Goal: Information Seeking & Learning: Learn about a topic

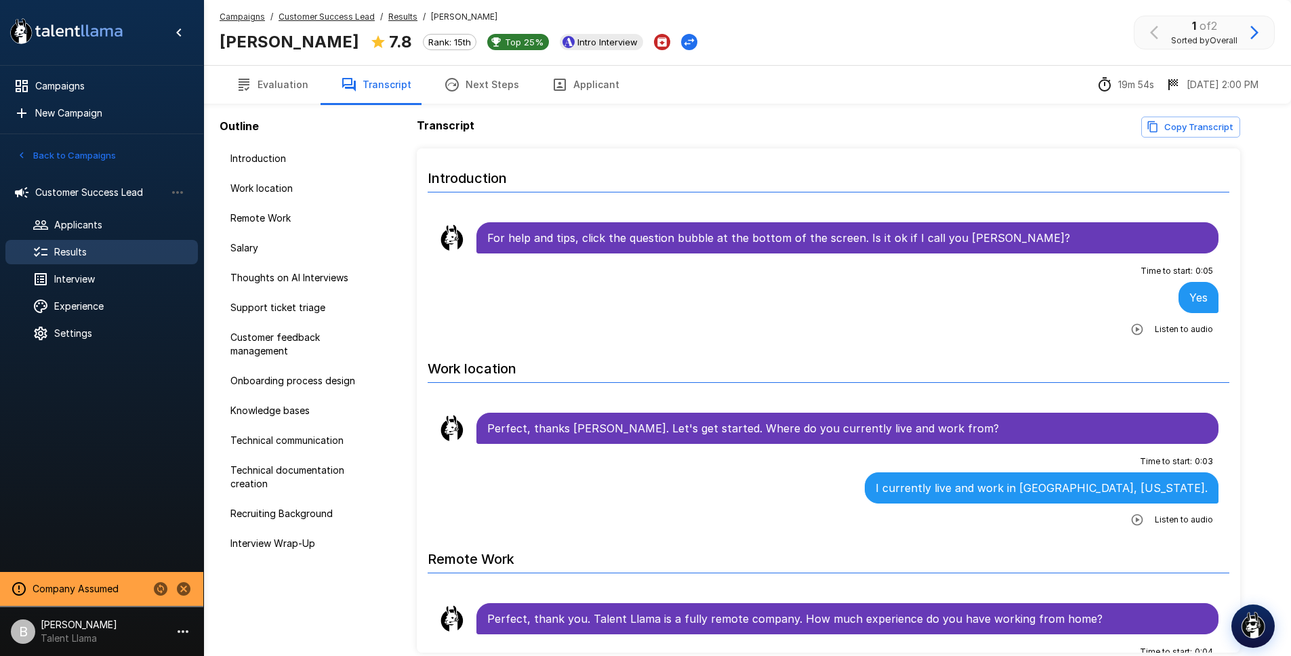
scroll to position [4198, 0]
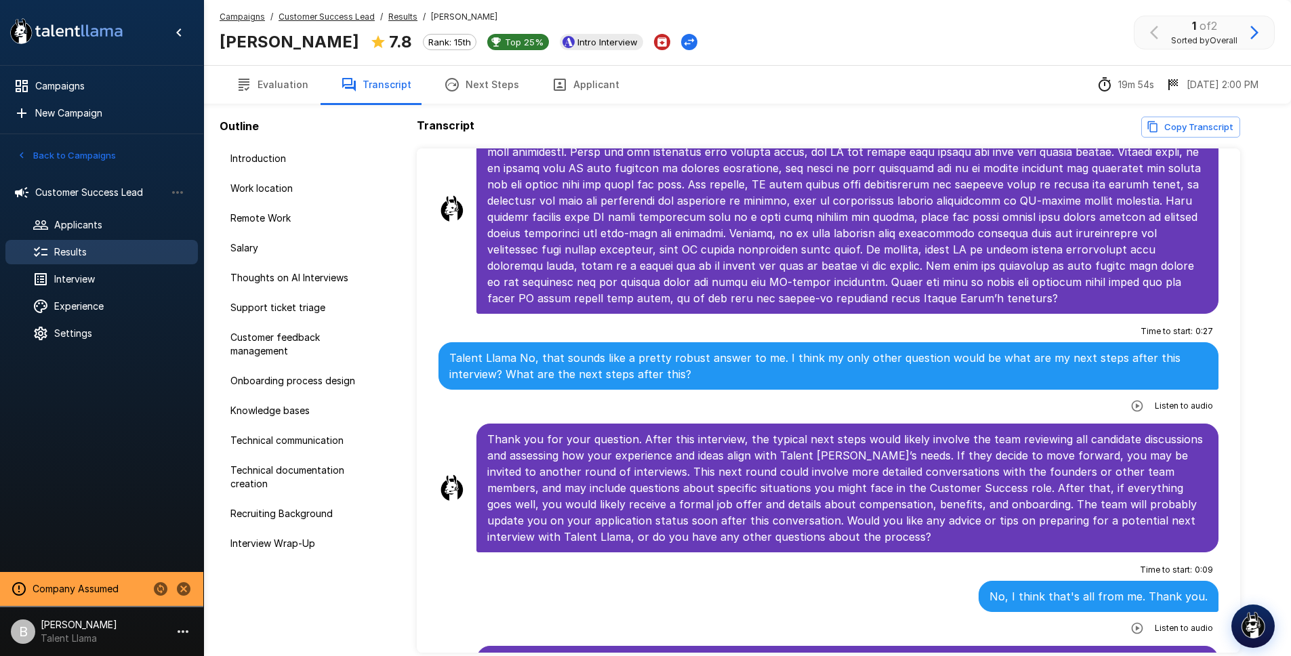
click at [401, 18] on u "Results" at bounding box center [402, 17] width 29 height 10
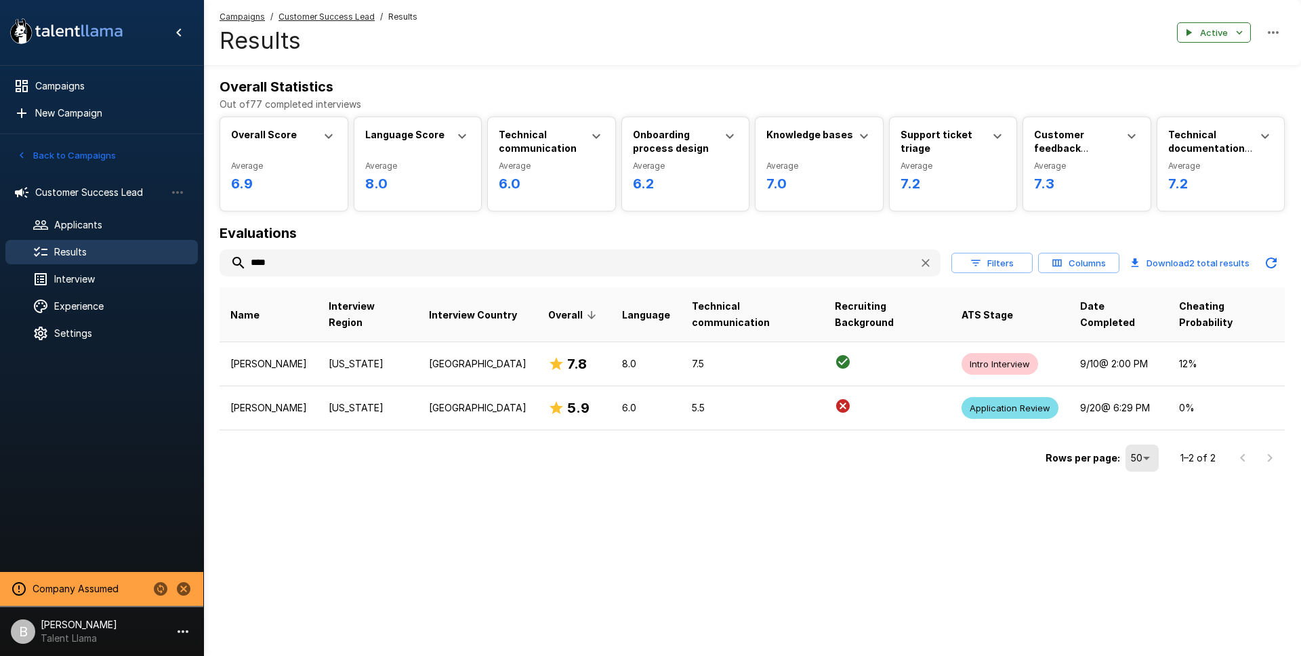
click at [291, 265] on input "****" at bounding box center [564, 263] width 688 height 24
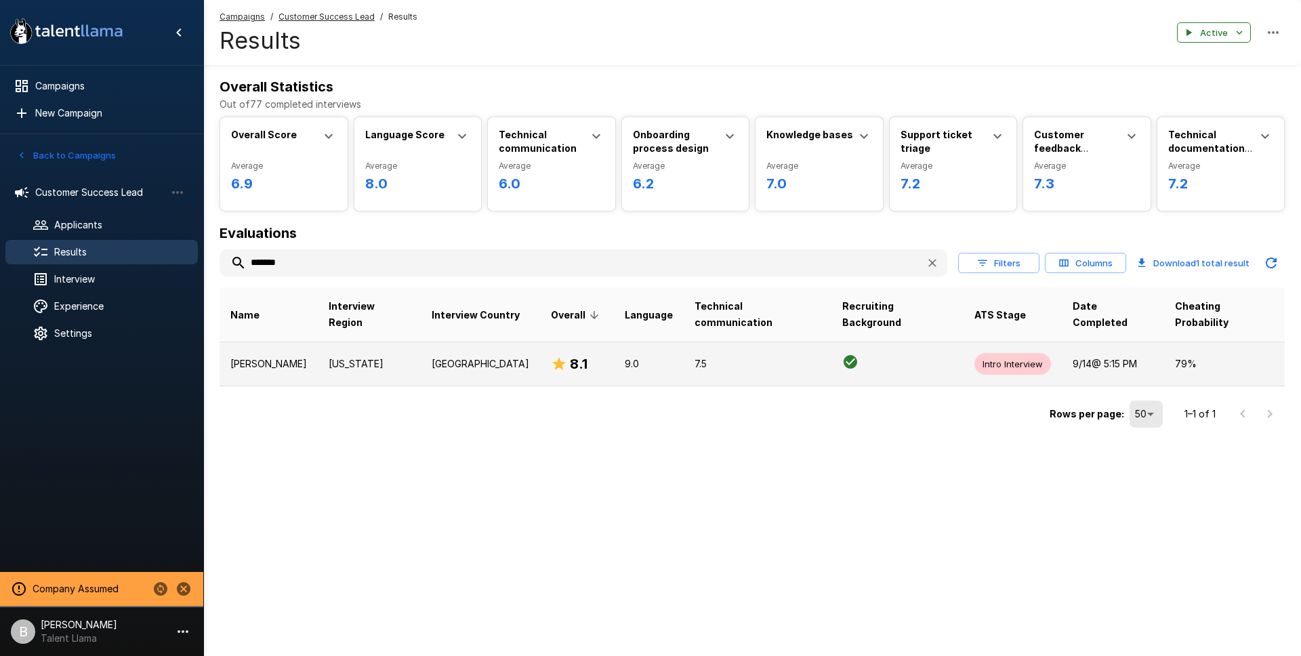
type input "*******"
click at [285, 357] on p "[PERSON_NAME]" at bounding box center [268, 364] width 77 height 14
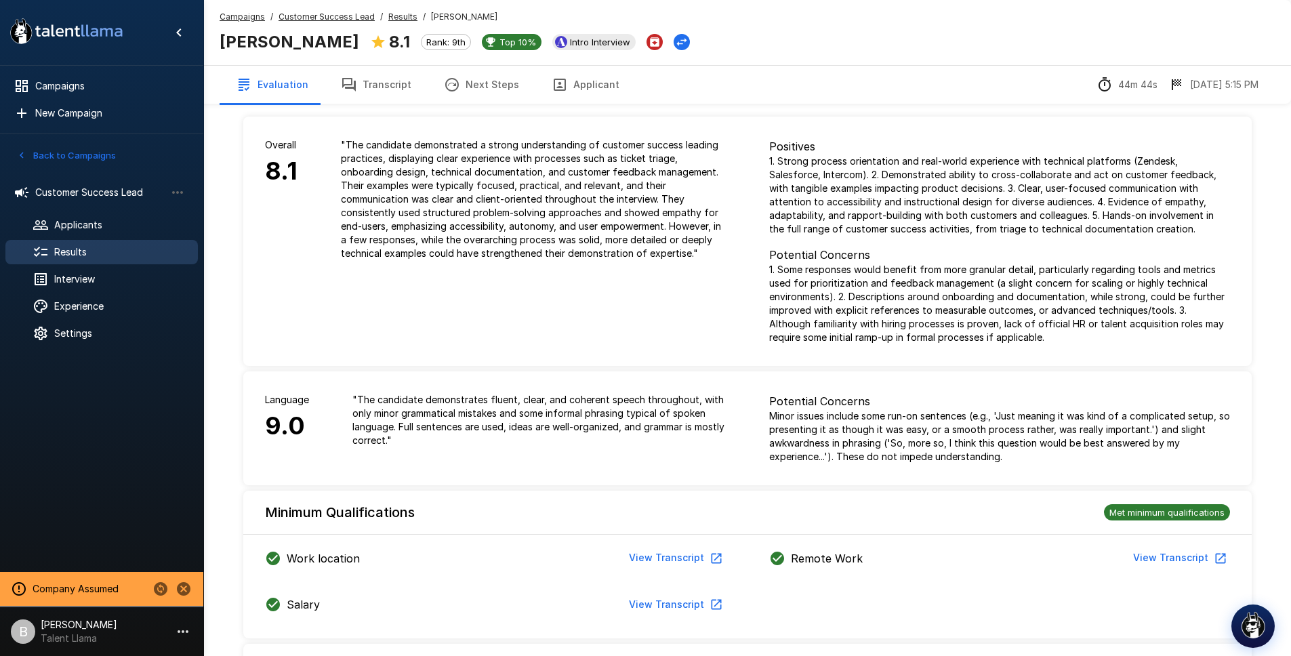
click at [381, 89] on button "Transcript" at bounding box center [376, 85] width 103 height 38
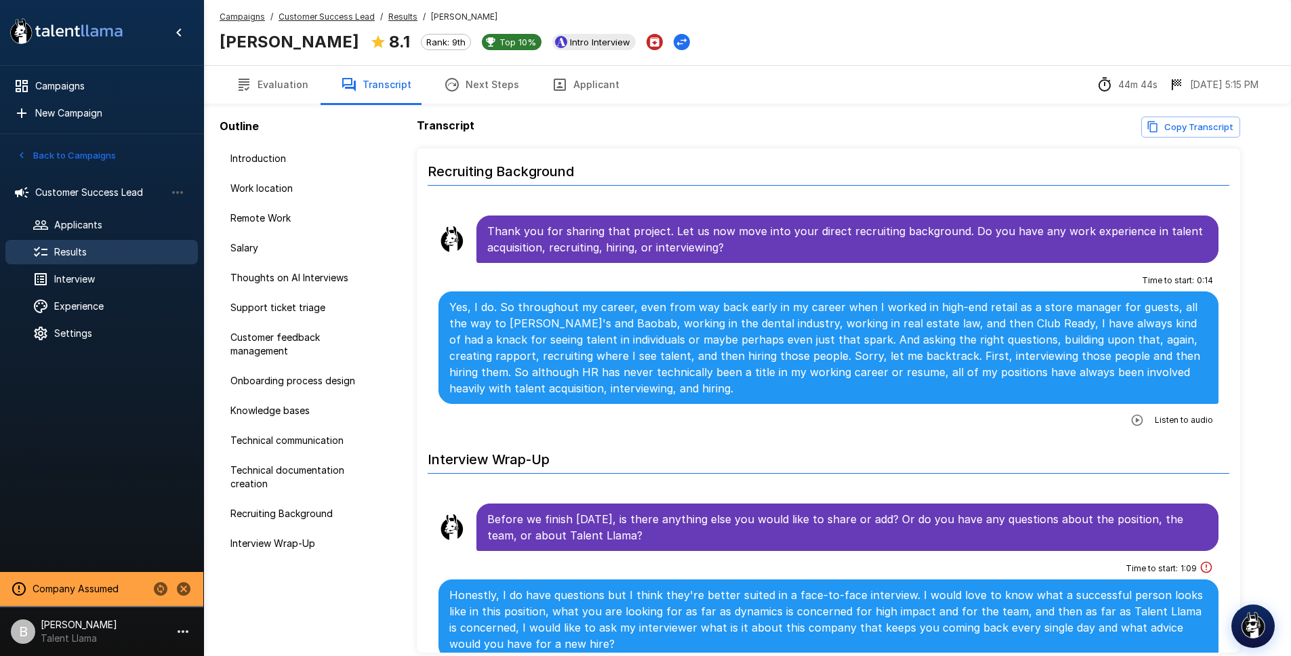
scroll to position [3184, 0]
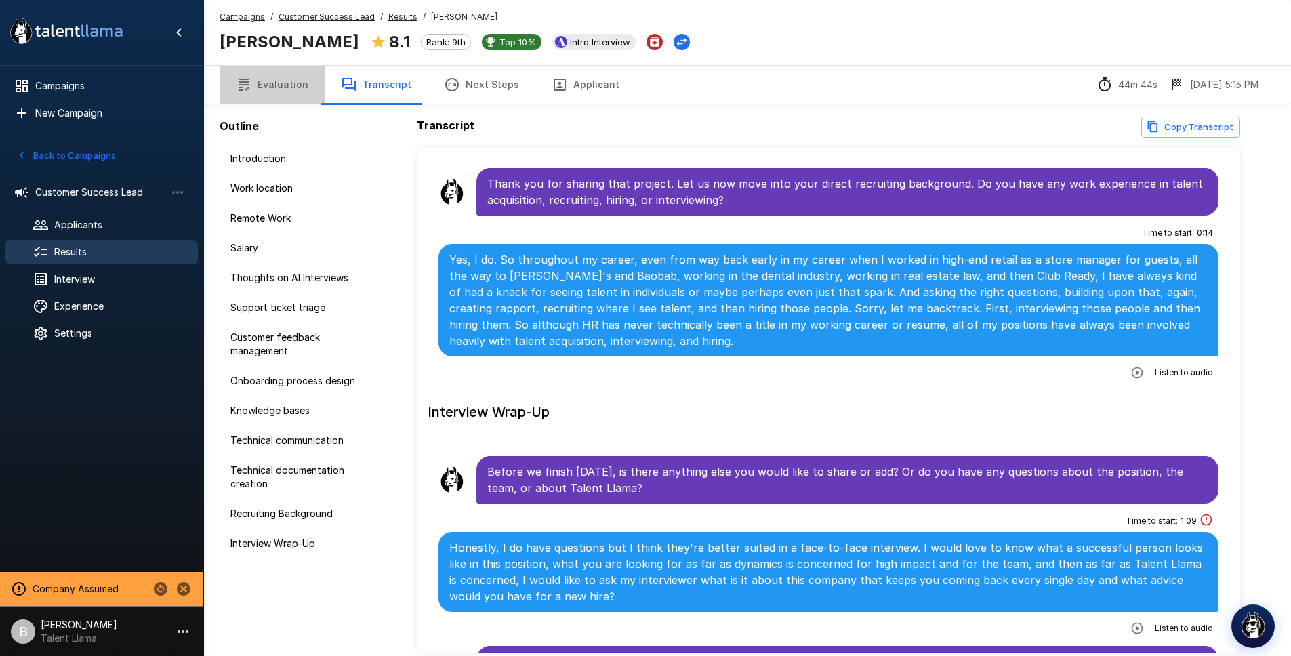
click at [278, 89] on button "Evaluation" at bounding box center [272, 85] width 105 height 38
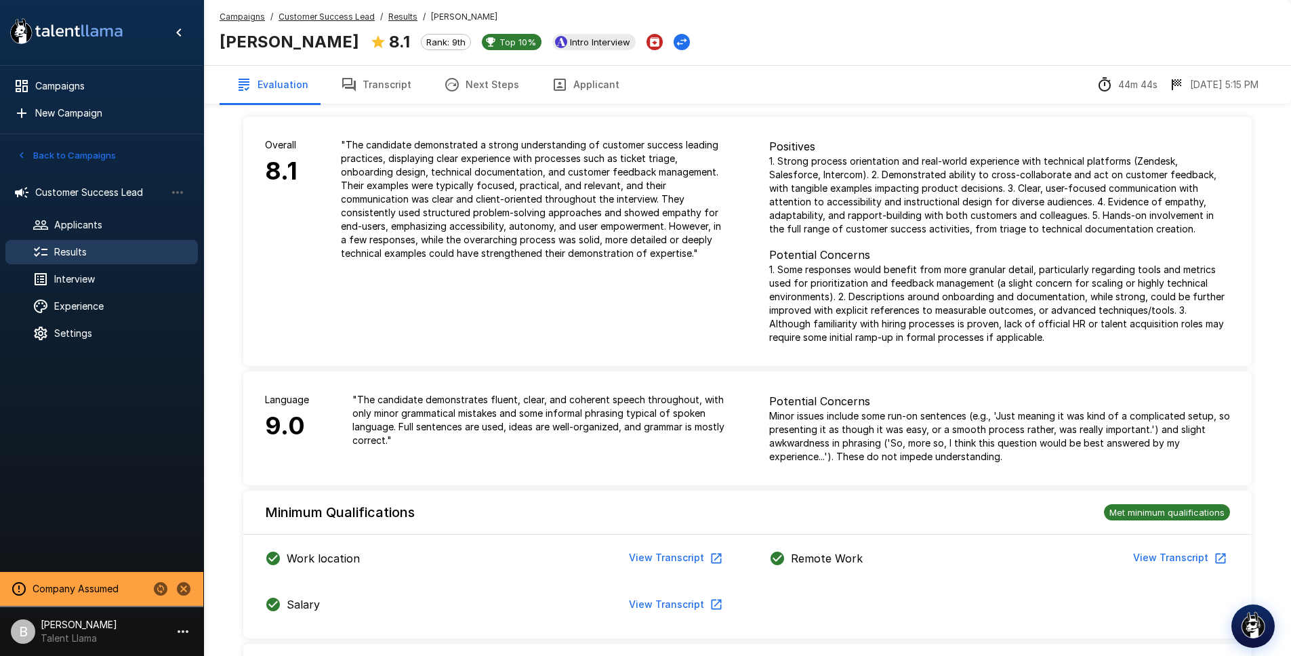
scroll to position [30, 0]
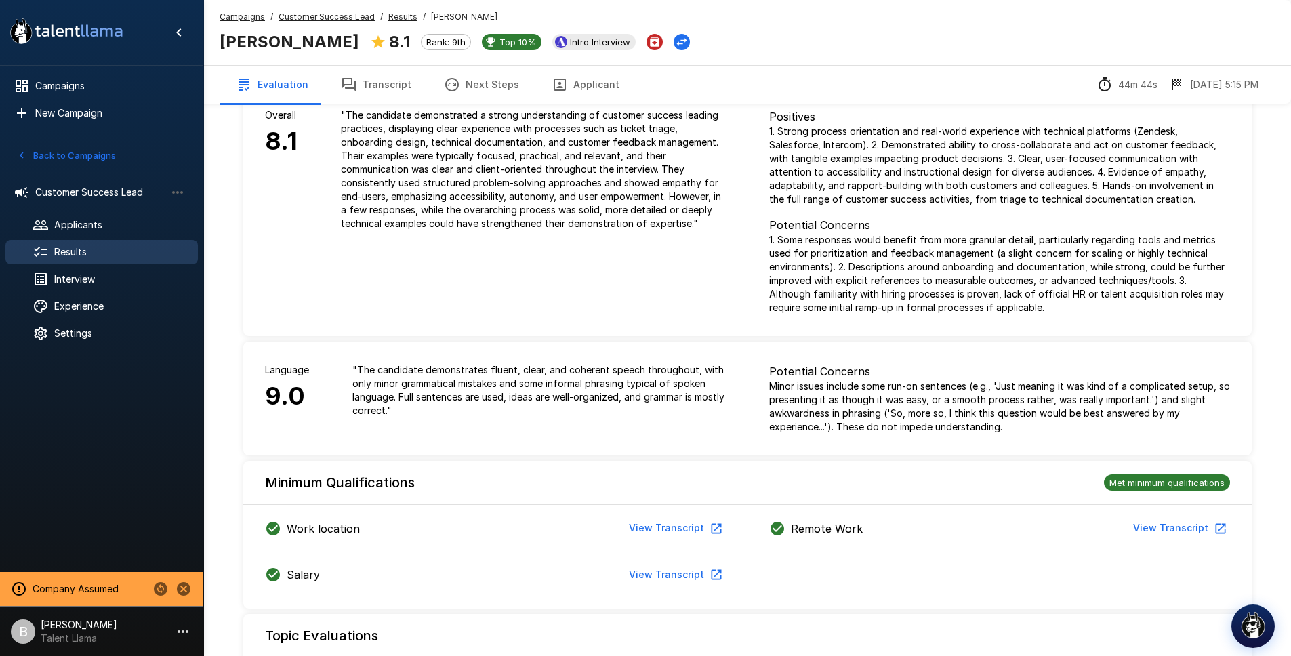
click at [480, 88] on button "Next Steps" at bounding box center [482, 85] width 108 height 38
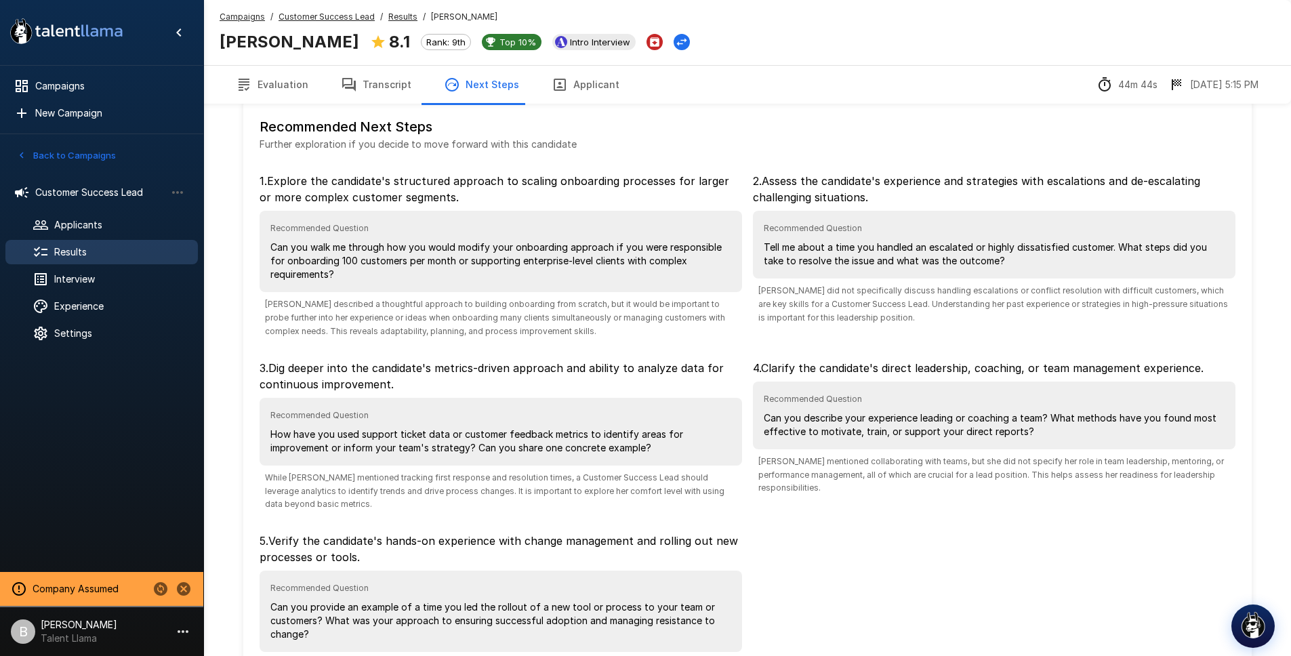
scroll to position [18, 0]
click at [390, 89] on button "Transcript" at bounding box center [376, 85] width 103 height 38
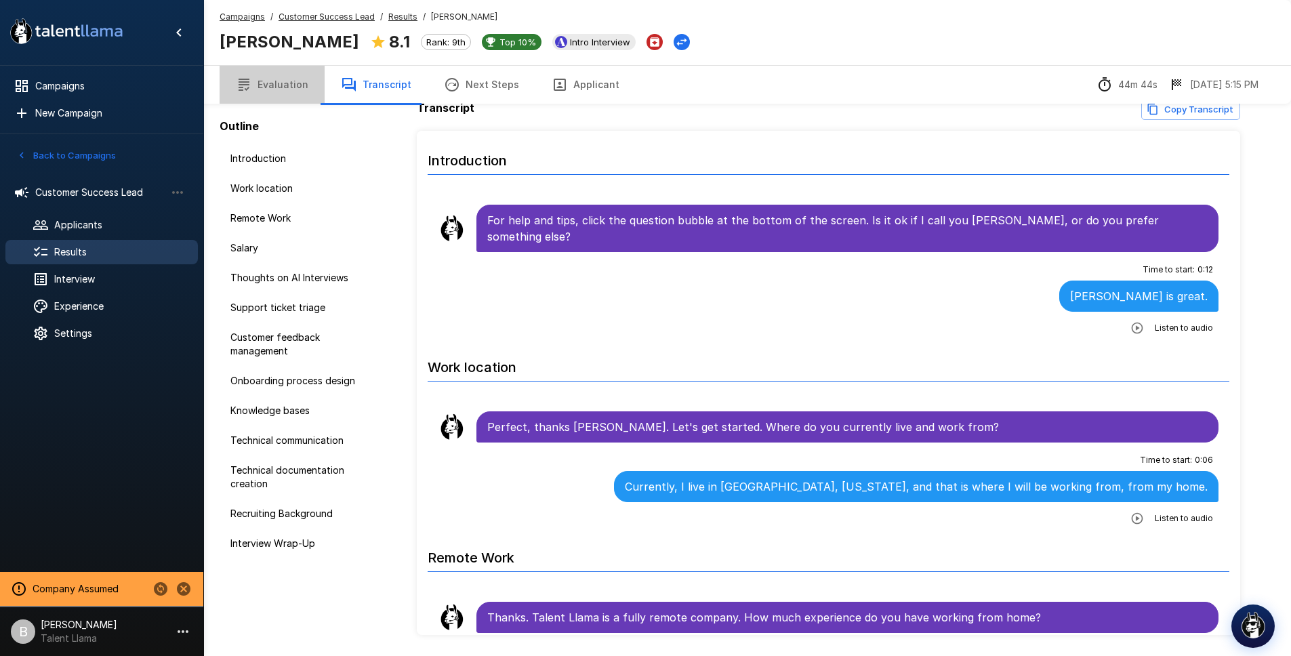
click at [276, 83] on button "Evaluation" at bounding box center [272, 85] width 105 height 38
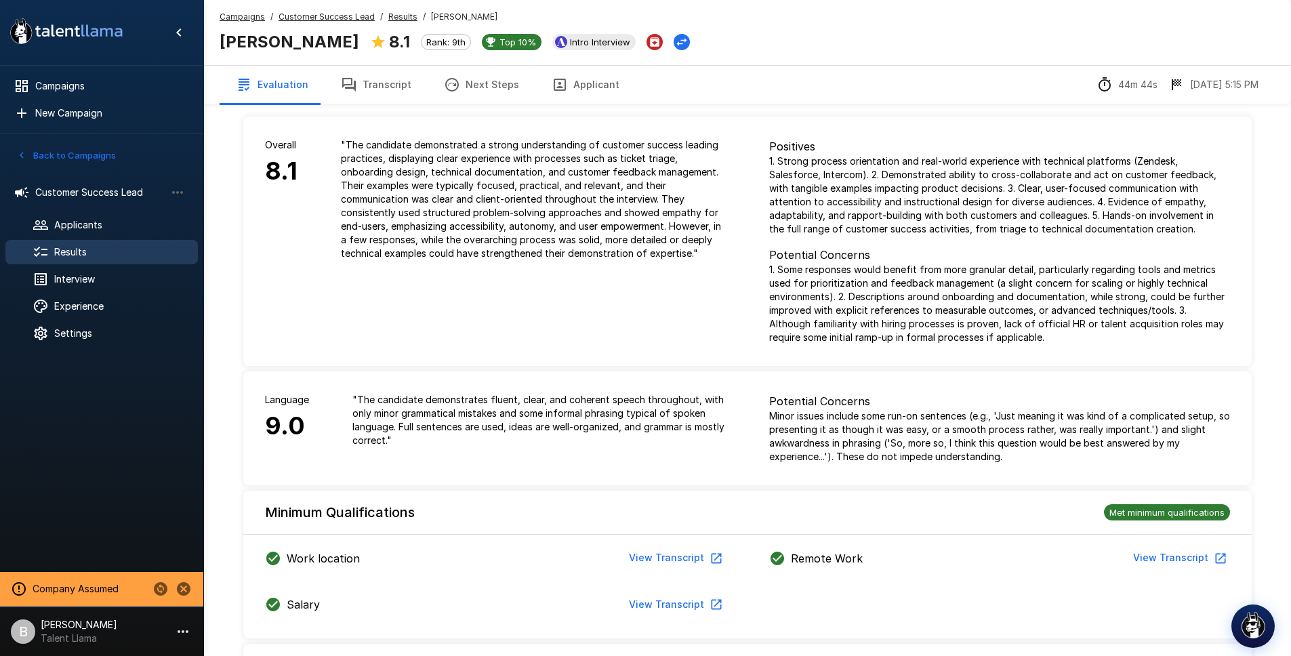
click at [375, 79] on button "Transcript" at bounding box center [376, 85] width 103 height 38
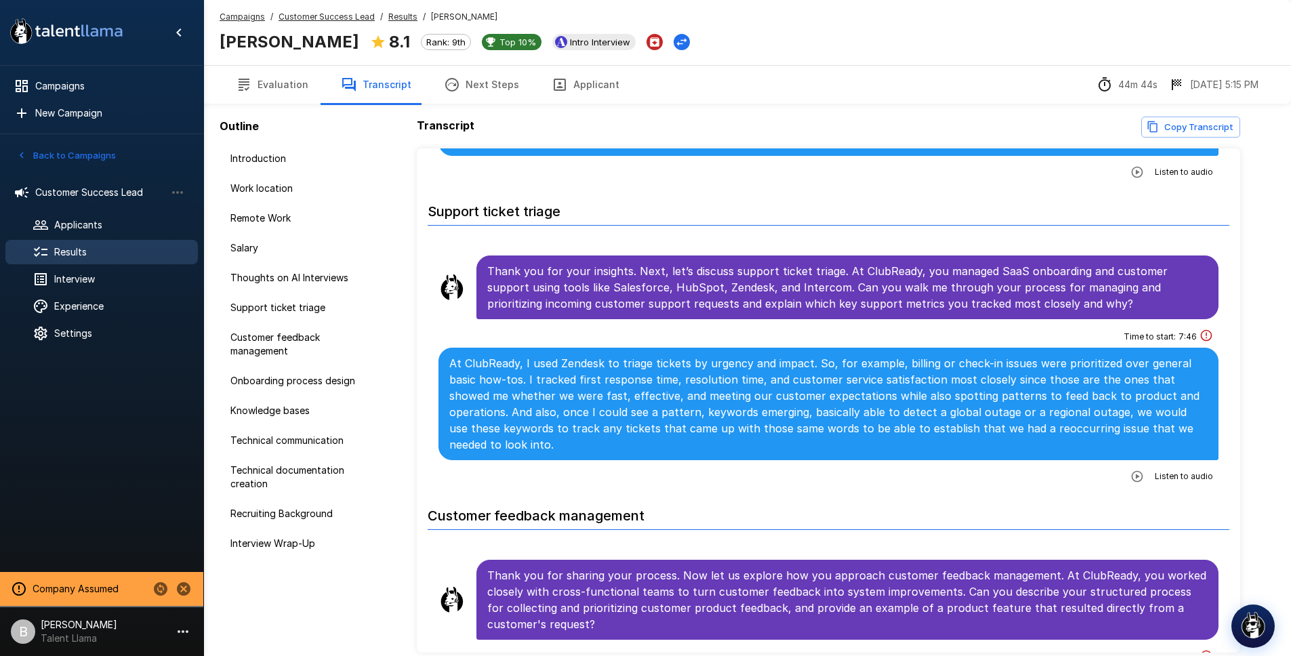
scroll to position [1115, 0]
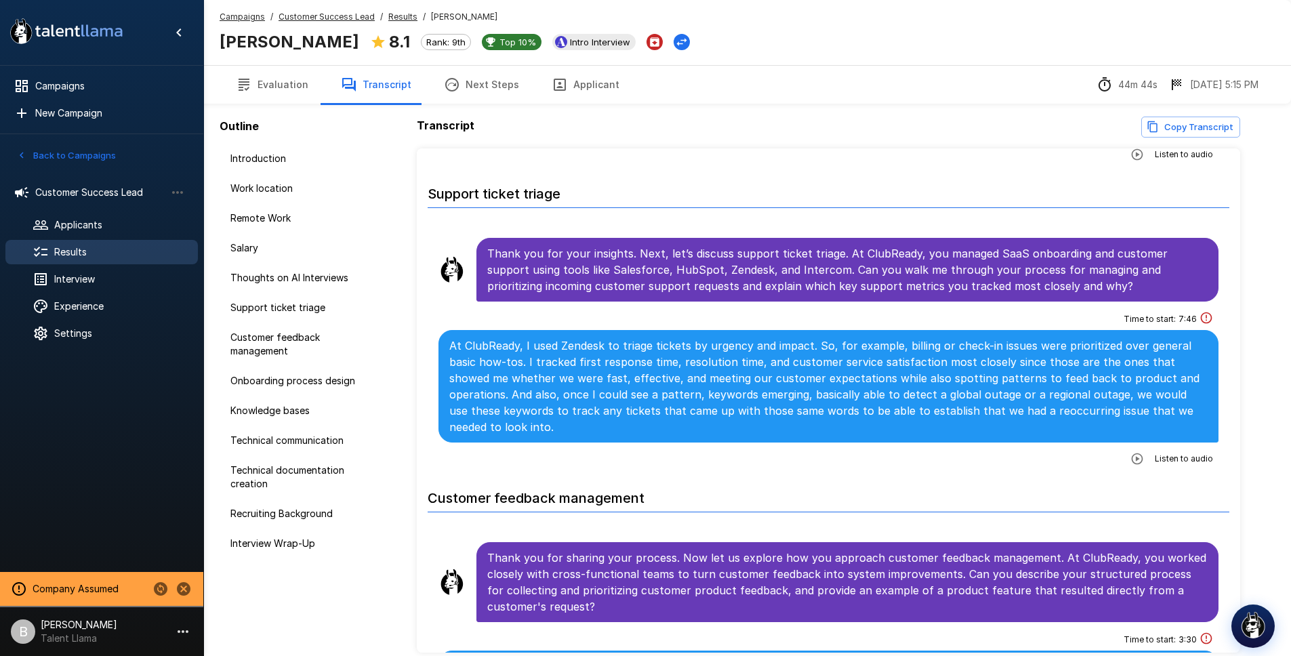
click at [1130, 452] on icon "button" at bounding box center [1137, 459] width 14 height 14
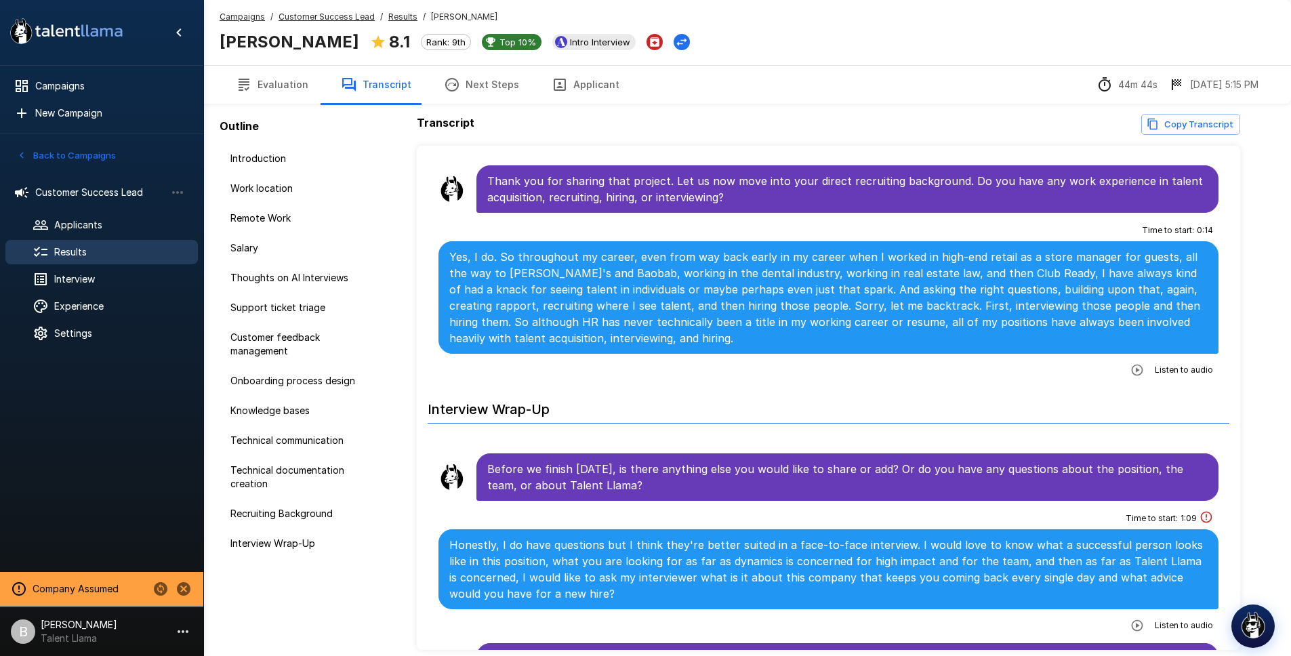
scroll to position [0, 0]
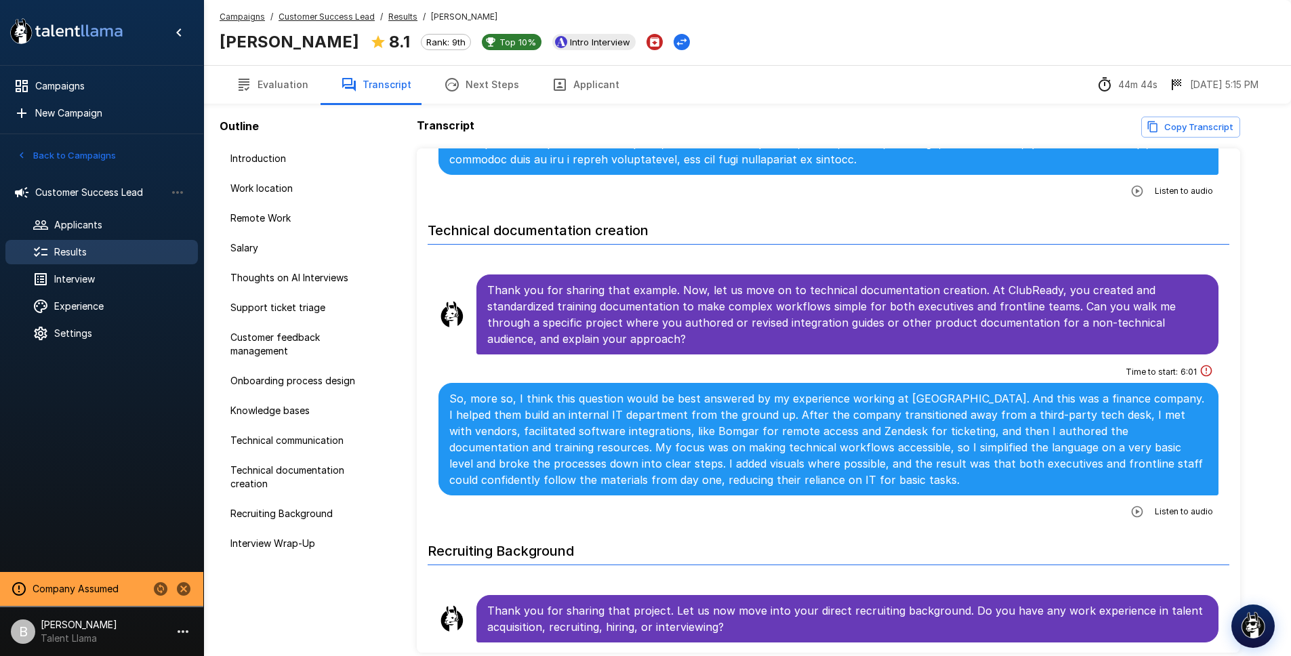
scroll to position [2758, 0]
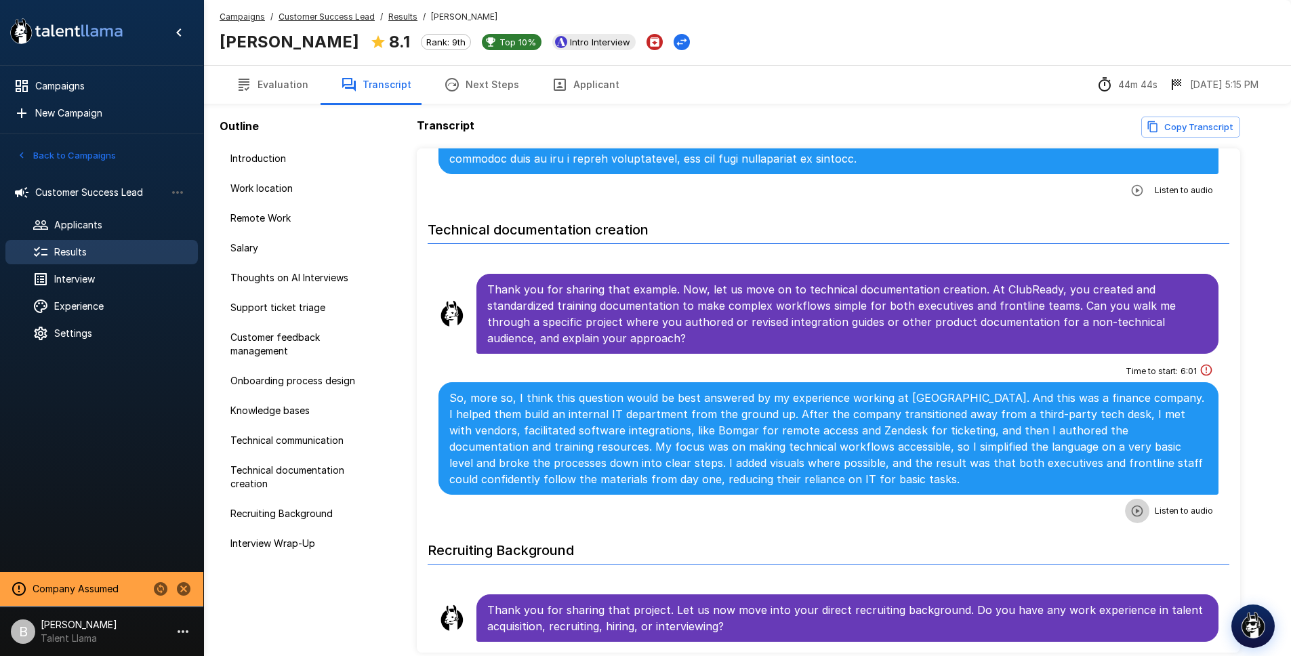
click at [1132, 505] on icon "button" at bounding box center [1138, 511] width 12 height 12
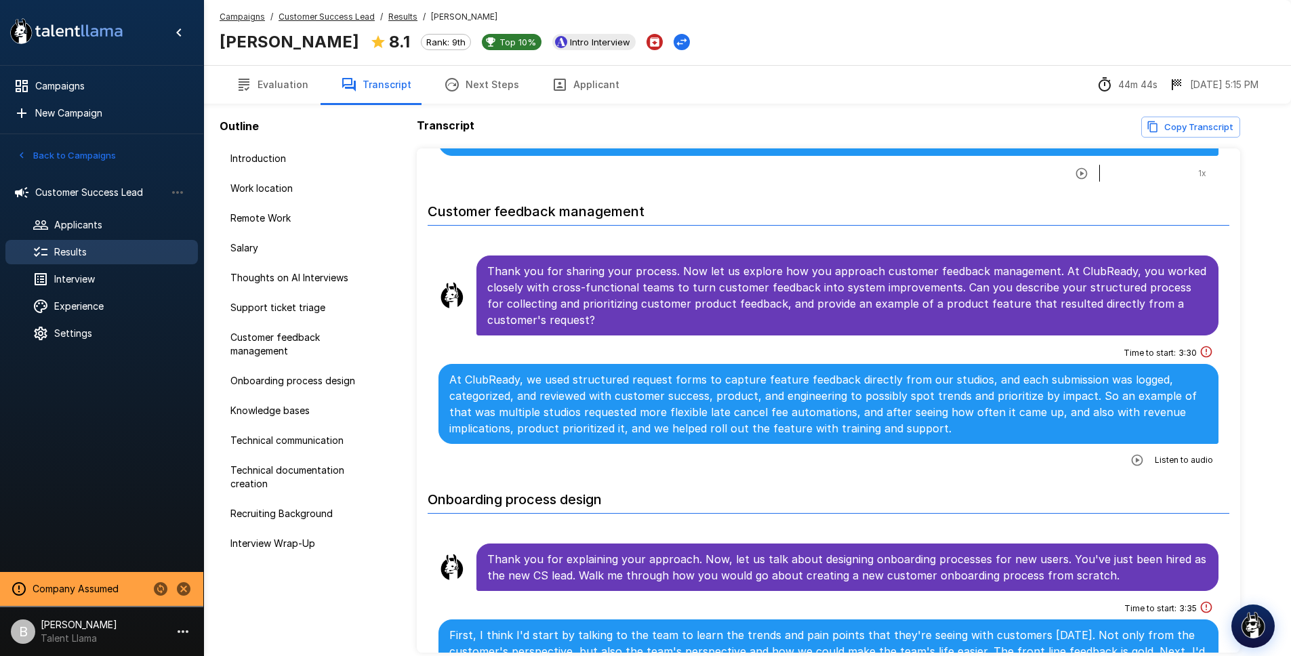
scroll to position [1383, 0]
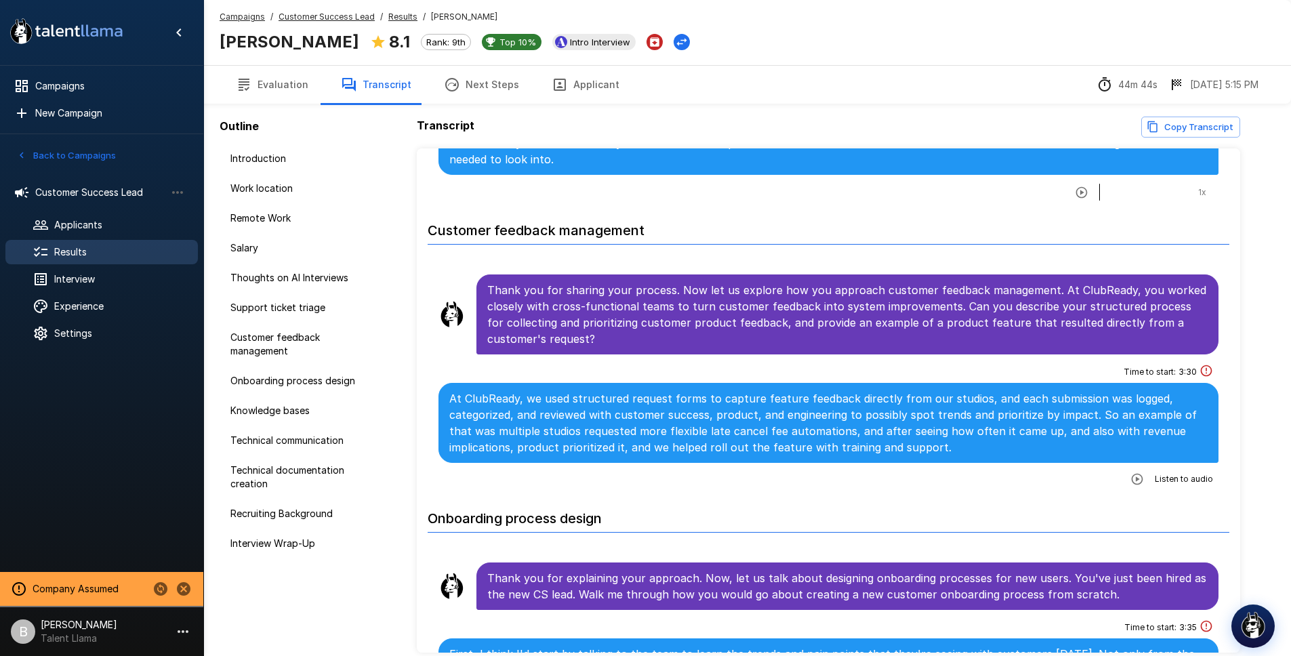
click at [583, 77] on button "Applicant" at bounding box center [585, 85] width 100 height 38
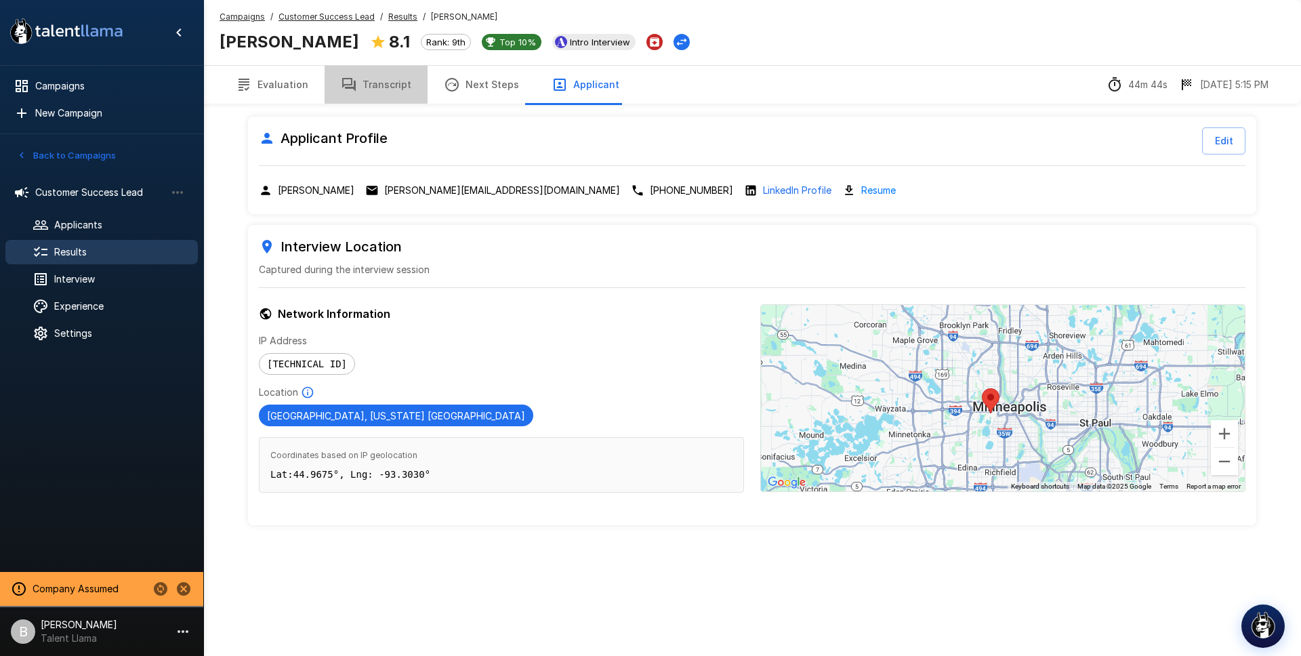
click at [394, 88] on button "Transcript" at bounding box center [376, 85] width 103 height 38
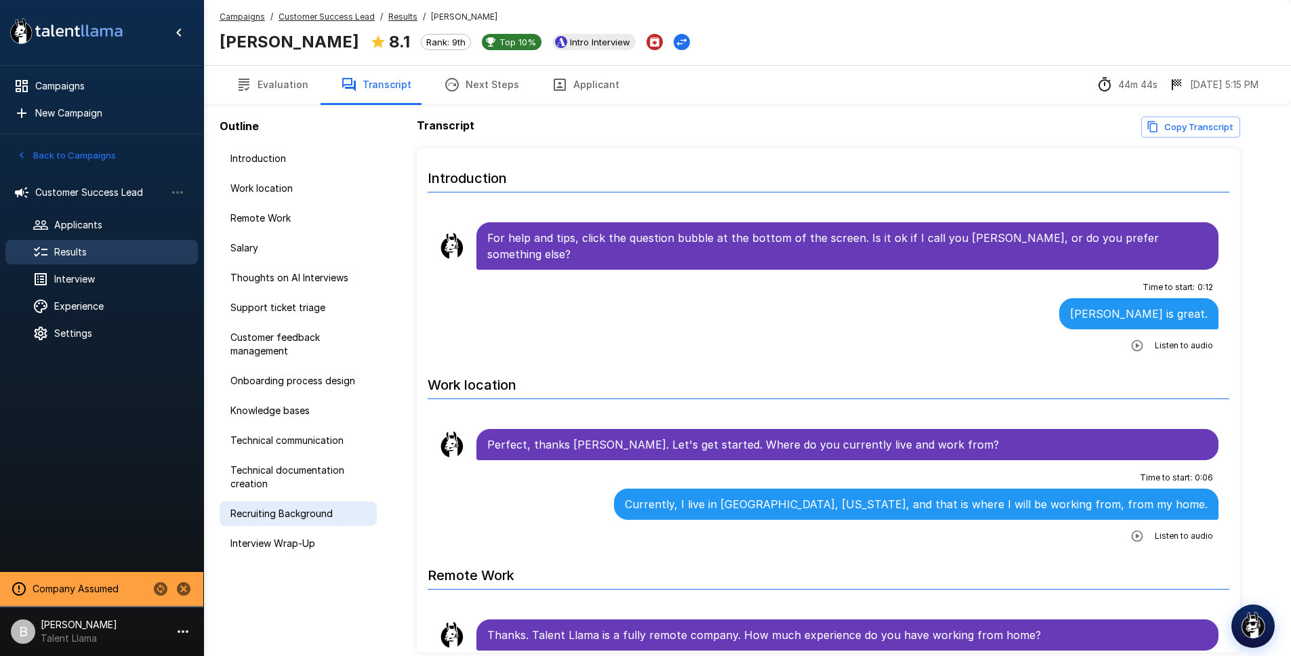
click at [278, 507] on span "Recruiting Background" at bounding box center [298, 514] width 136 height 14
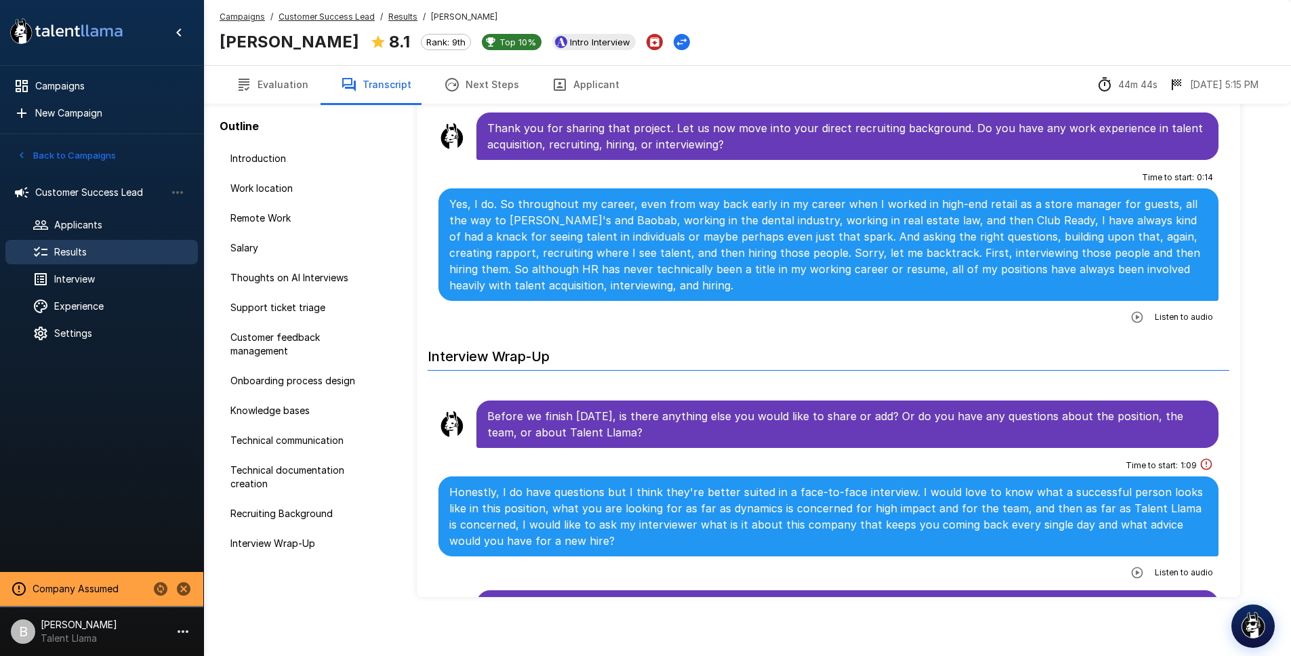
scroll to position [62, 0]
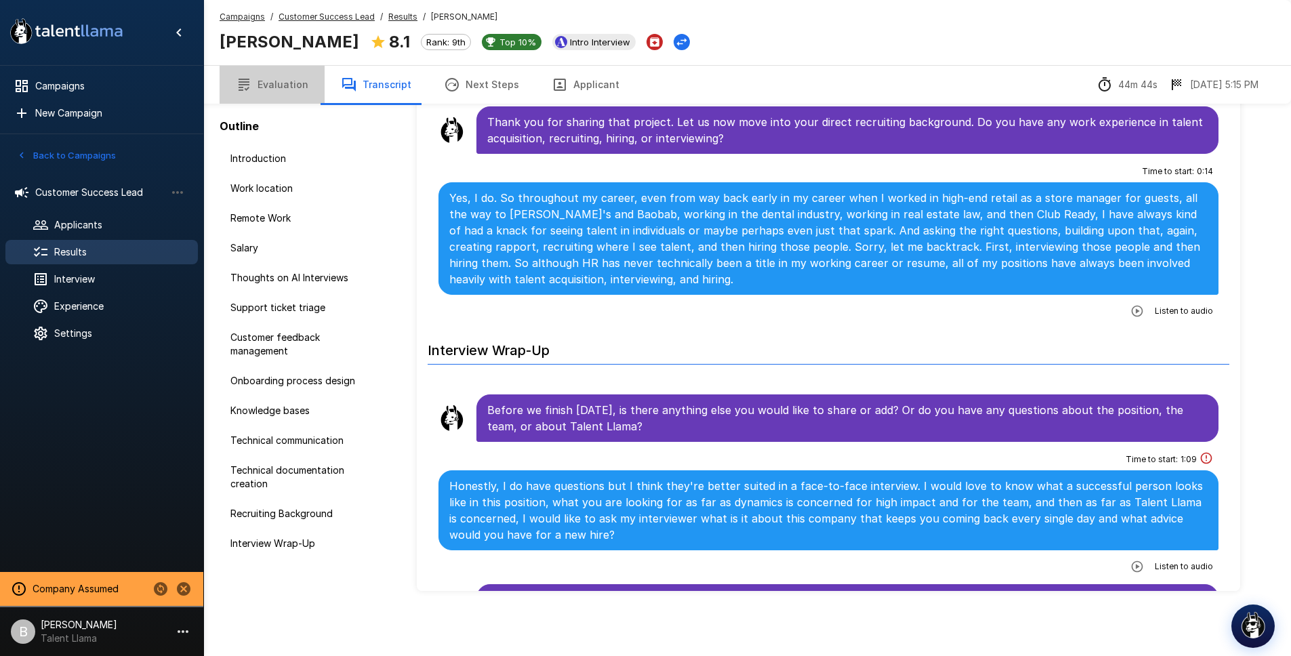
click at [289, 82] on button "Evaluation" at bounding box center [272, 85] width 105 height 38
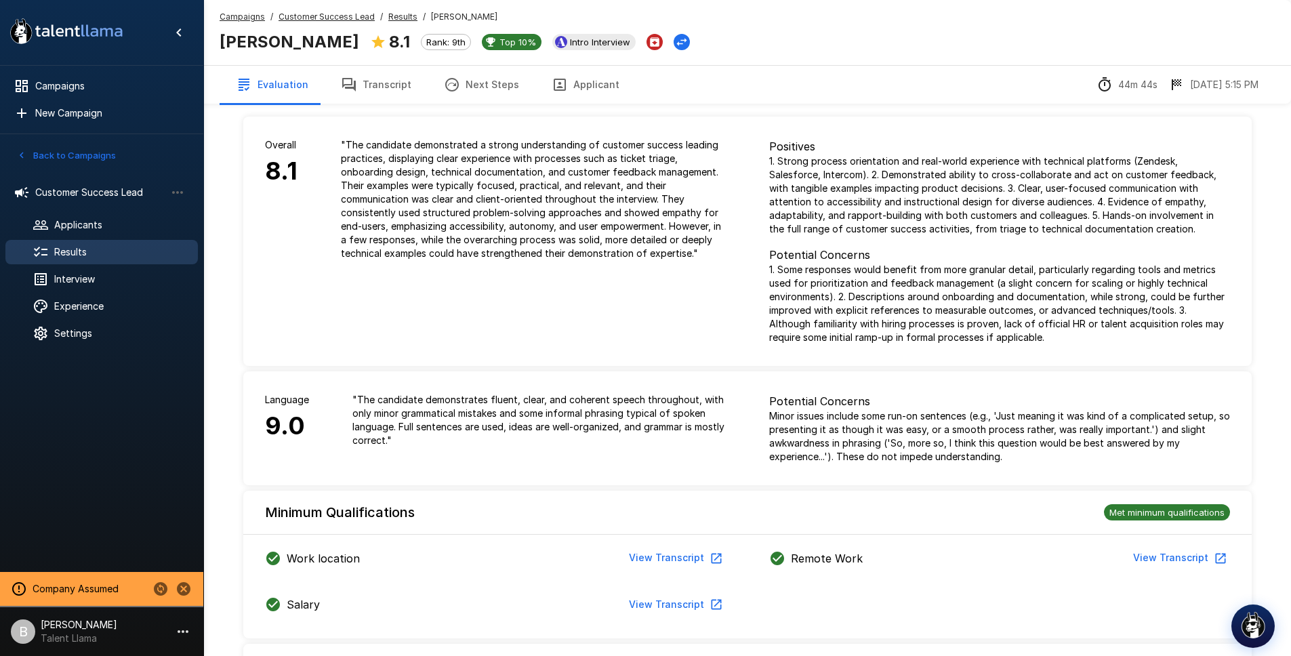
click at [384, 89] on button "Transcript" at bounding box center [376, 85] width 103 height 38
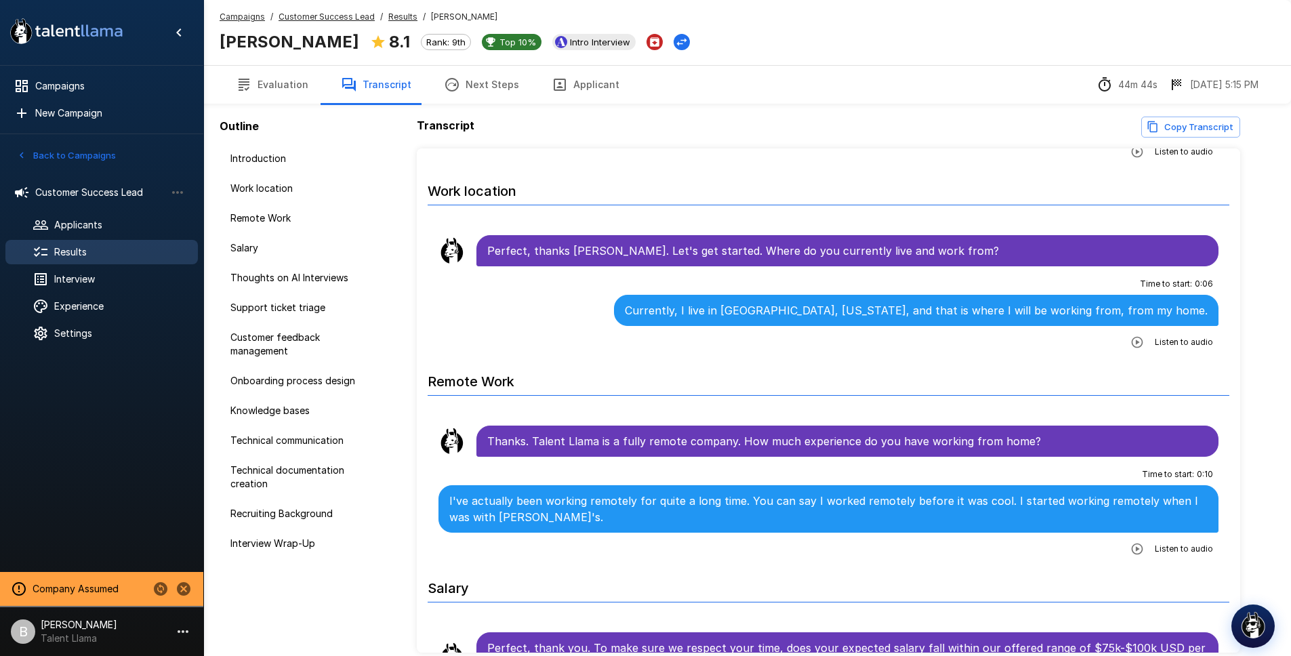
scroll to position [297, 0]
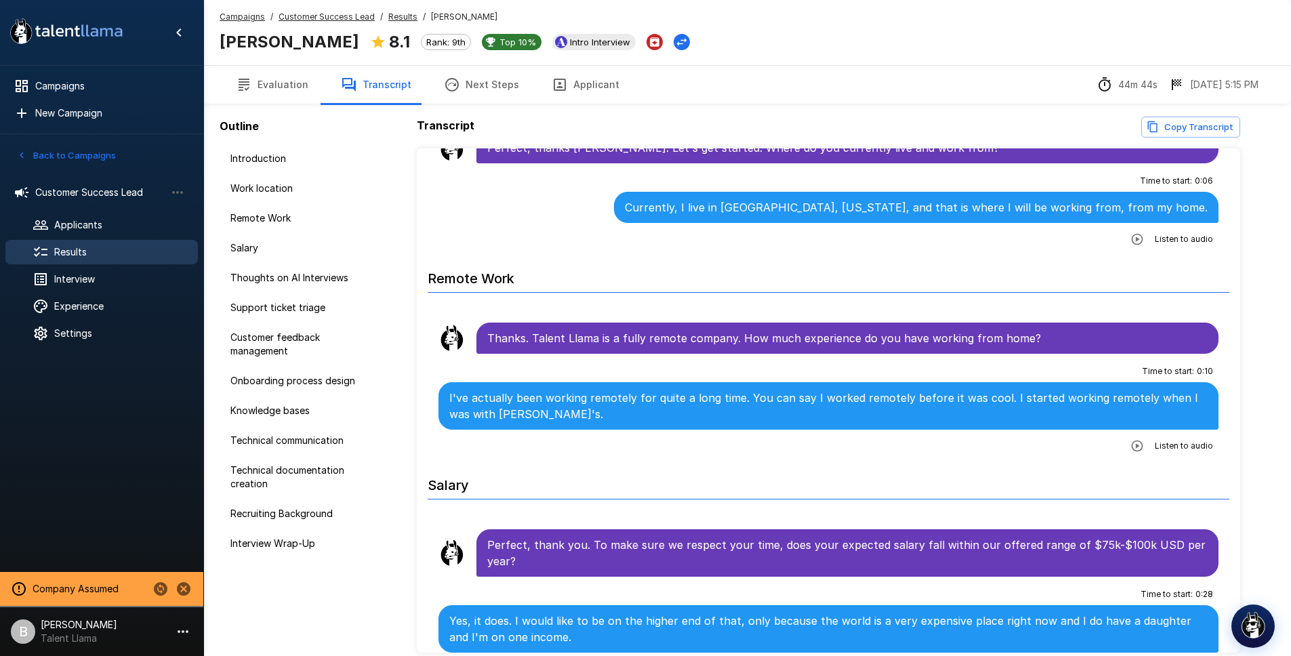
click at [311, 263] on li "Thoughts on AI Interviews" at bounding box center [298, 278] width 157 height 30
click at [357, 285] on div "Thoughts on AI Interviews" at bounding box center [298, 278] width 157 height 24
